Goal: Communication & Community: Connect with others

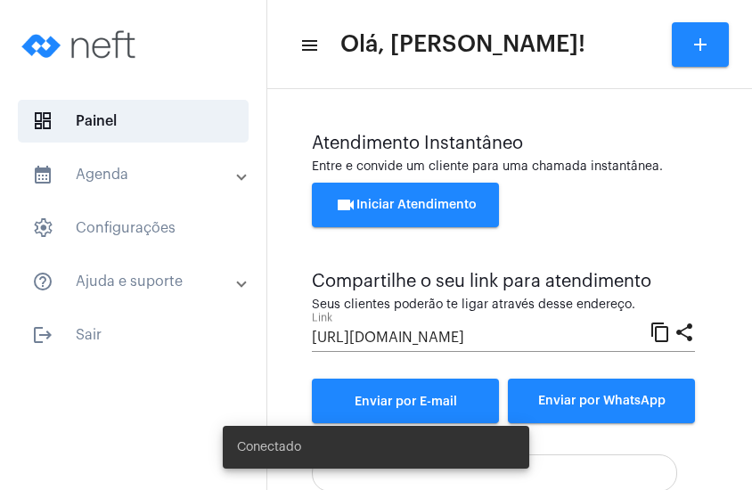
click at [389, 201] on span "videocam Iniciar Atendimento" at bounding box center [406, 205] width 142 height 12
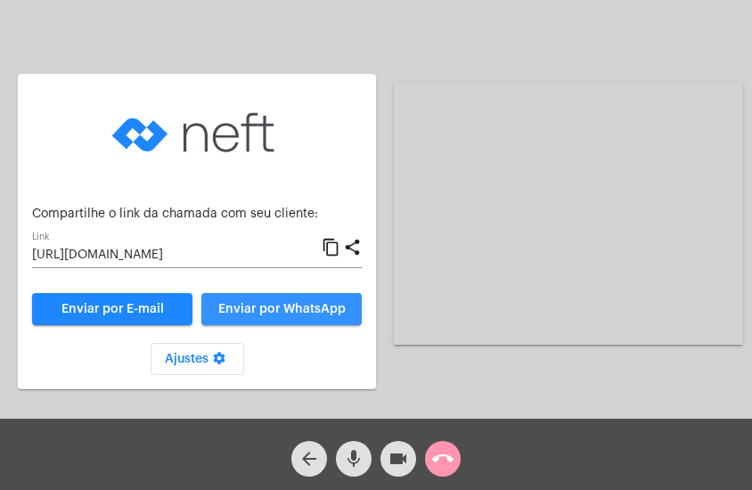
click at [282, 308] on span "Enviar por WhatsApp" at bounding box center [281, 309] width 127 height 12
